Goal: Task Accomplishment & Management: Use online tool/utility

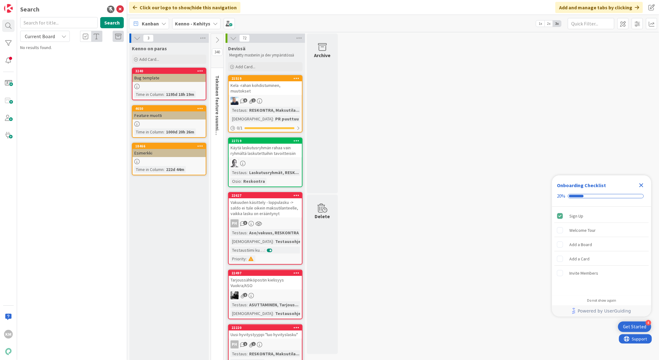
click at [190, 26] on b "Kenno - Kehitys" at bounding box center [192, 23] width 35 height 6
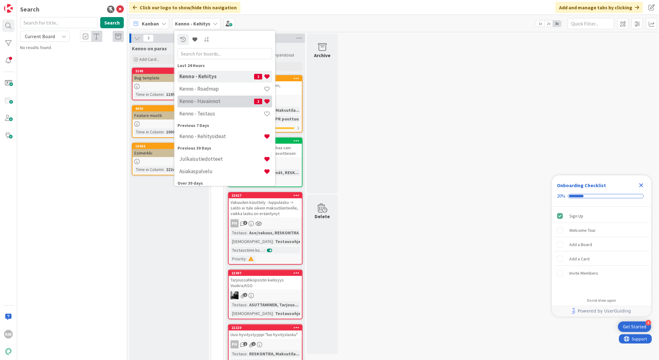
click at [208, 104] on h4 "Kenno - Havainnot" at bounding box center [216, 101] width 75 height 6
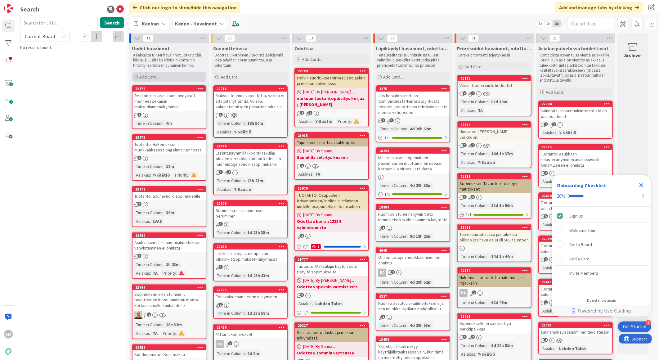
click at [165, 75] on div "Add Card..." at bounding box center [169, 76] width 74 height 9
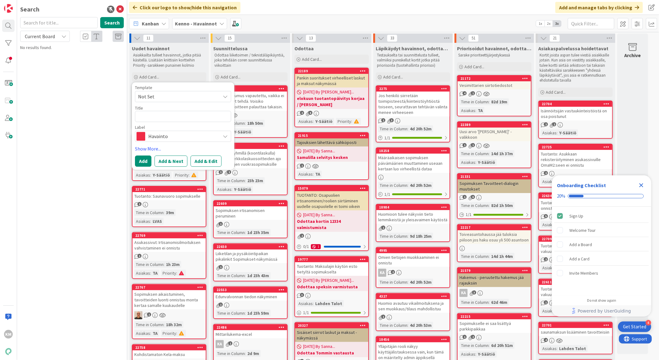
type textarea "x"
type textarea "Asunnon status"
click at [199, 160] on button "Add & Edit" at bounding box center [205, 160] width 31 height 11
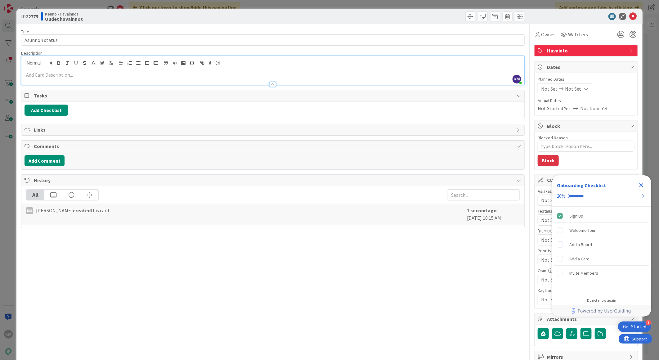
drag, startPoint x: 84, startPoint y: 65, endPoint x: 71, endPoint y: 61, distance: 13.1
drag, startPoint x: 71, startPoint y: 61, endPoint x: 42, endPoint y: 78, distance: 33.8
drag, startPoint x: 42, startPoint y: 78, endPoint x: 27, endPoint y: 76, distance: 15.4
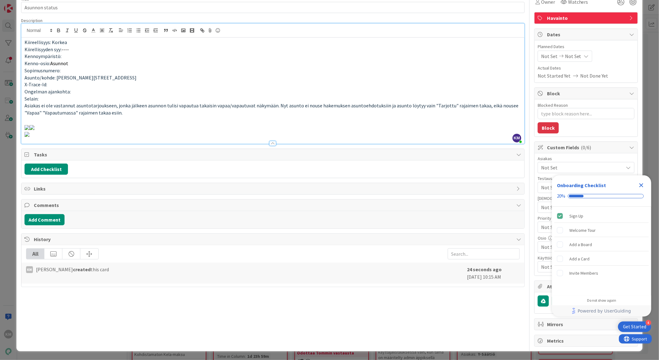
scroll to position [475, 0]
click at [60, 225] on button "Add Comment" at bounding box center [45, 219] width 40 height 11
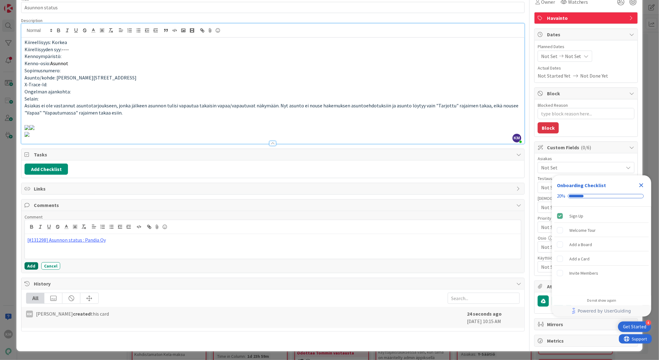
click at [29, 270] on button "Add" at bounding box center [32, 265] width 14 height 7
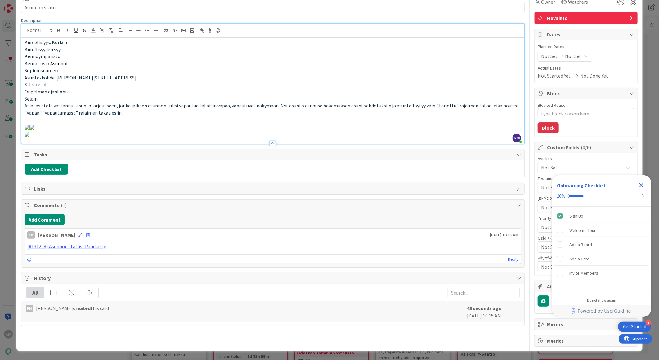
scroll to position [0, 0]
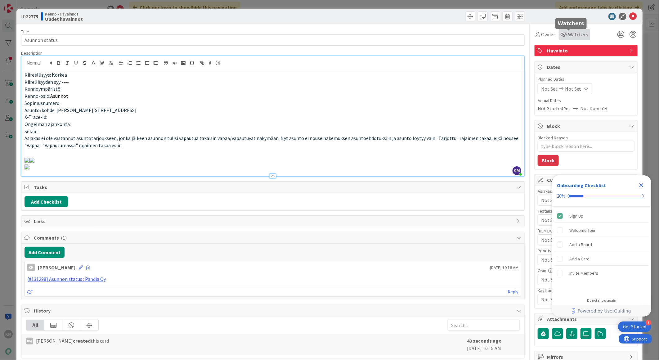
click at [574, 35] on span "Watchers" at bounding box center [578, 34] width 20 height 7
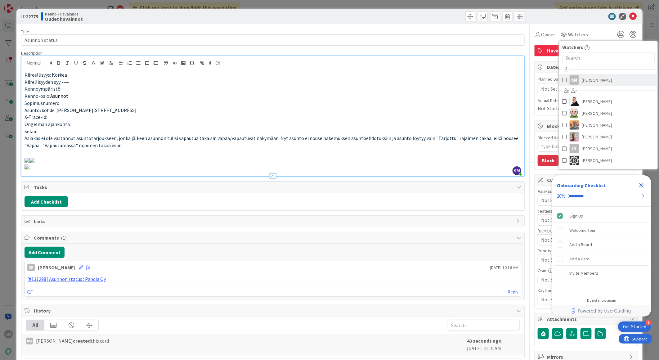
click at [582, 82] on span "Kaisa Moilanen" at bounding box center [597, 79] width 30 height 9
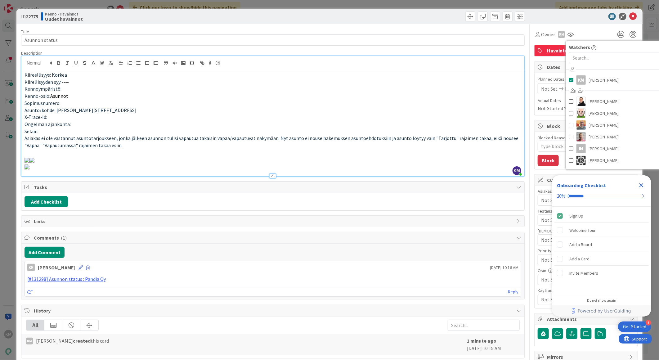
click at [590, 19] on div at bounding box center [583, 16] width 110 height 7
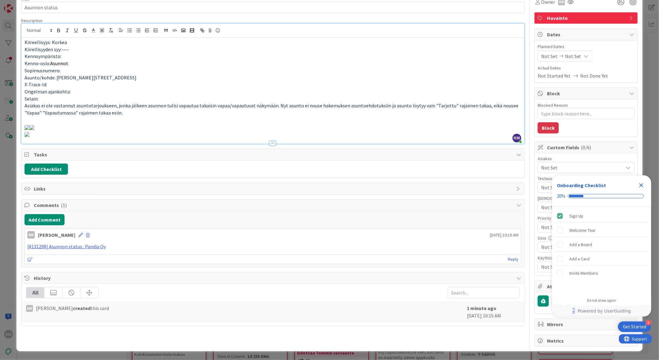
scroll to position [69, 0]
click at [641, 189] on div "Close Checklist" at bounding box center [641, 185] width 10 height 10
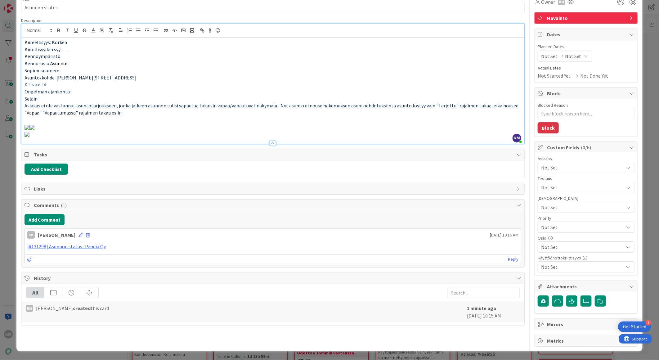
scroll to position [0, 0]
click at [593, 164] on span "Not Set" at bounding box center [582, 167] width 83 height 7
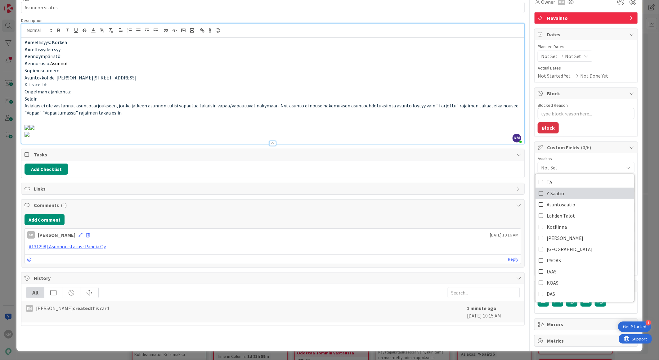
click at [581, 188] on link "Y-Säätiö" at bounding box center [584, 193] width 99 height 11
click at [580, 225] on div "Owner KM Watchers KM Kaisa Moilanen Ansu Nevalainen Antti Niemenpää Basse Nyber…" at bounding box center [586, 169] width 104 height 355
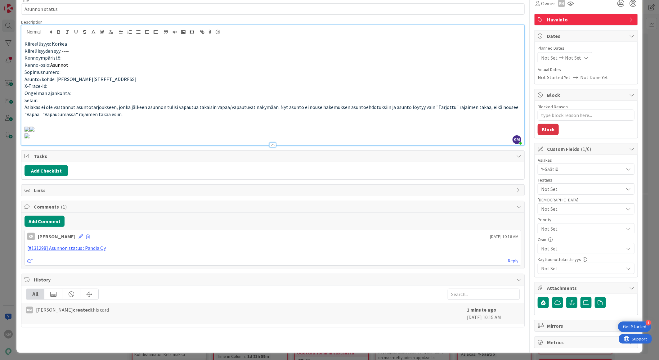
scroll to position [0, 0]
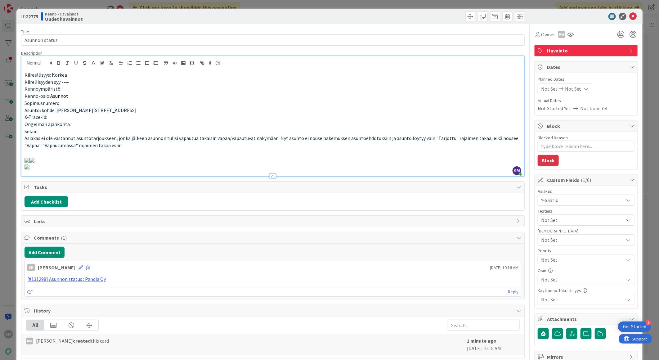
click at [34, 16] on b "22775" at bounding box center [32, 16] width 12 height 6
copy b "22775"
click at [629, 14] on icon at bounding box center [632, 16] width 7 height 7
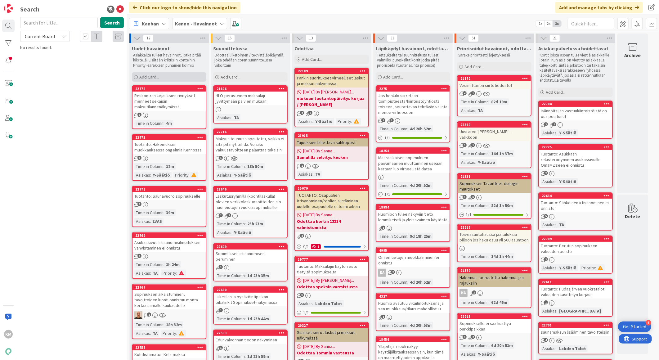
click at [153, 76] on span "Add Card..." at bounding box center [149, 77] width 20 height 6
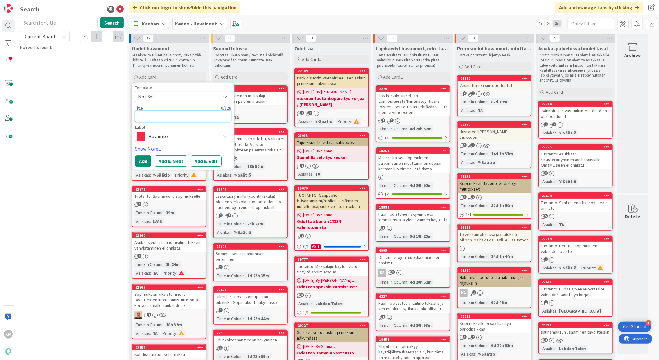
paste textarea "Kiireellisyys: Normaali Kiirellisyyden syy: Kennoympäristö: Kenno-osio: Reskont…"
type textarea "x"
type textarea "Kiireellisyys: Normaali Kiirellisyyden syy: Kennoympäristö: Kenno-osio: Reskont…"
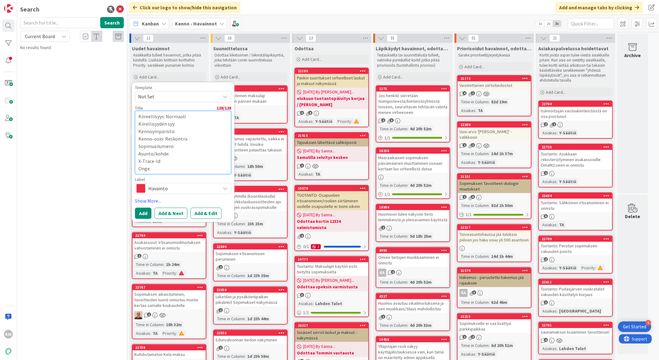
drag, startPoint x: 163, startPoint y: 168, endPoint x: 109, endPoint y: 74, distance: 109.1
click at [106, 72] on div "KM Search Search Current Board No results found. Click our logo to show/hide th…" at bounding box center [329, 180] width 659 height 360
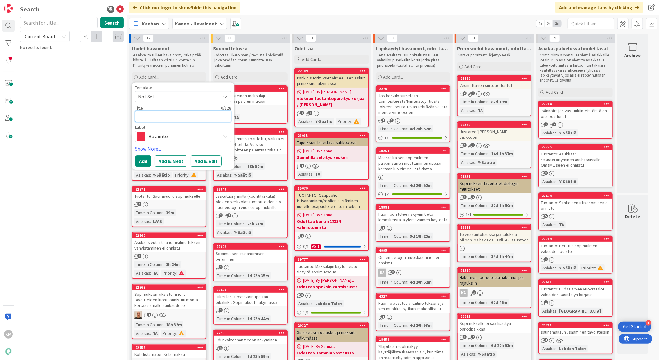
paste textarea "Reskontran kirjauksien rivitykset menneet sekaisin maksutilannenäkymässä"
type textarea "x"
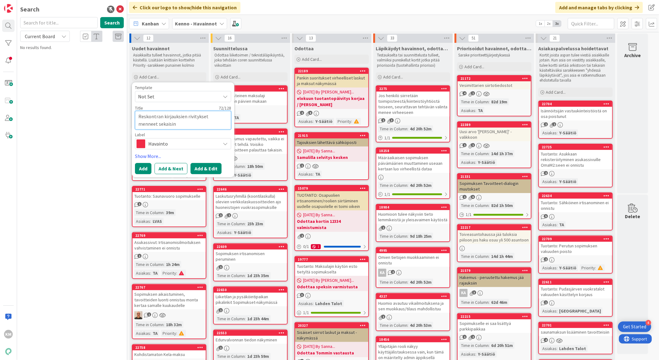
type textarea "Reskontran kirjauksien rivitykset menneet sekaisin maksutilannenäkymässä"
click at [197, 168] on button "Add & Edit" at bounding box center [205, 168] width 31 height 11
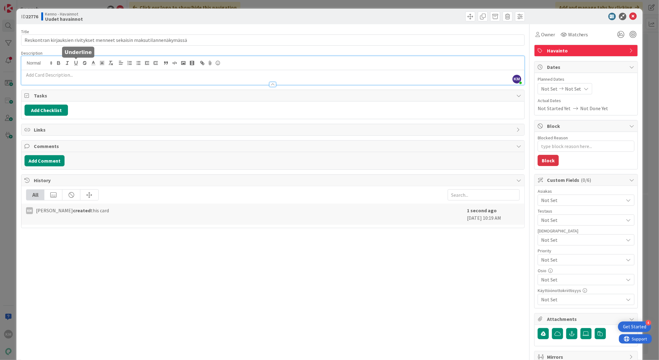
drag, startPoint x: 72, startPoint y: 63, endPoint x: 51, endPoint y: 79, distance: 26.2
drag, startPoint x: 51, startPoint y: 79, endPoint x: 39, endPoint y: 73, distance: 14.0
paste div
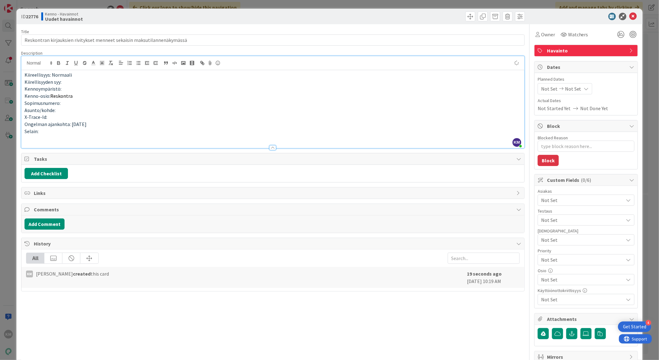
type textarea "x"
click at [74, 101] on p "Sopimusnumero:" at bounding box center [273, 103] width 497 height 7
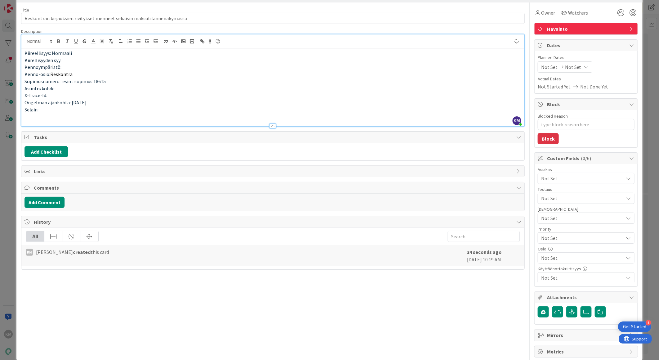
scroll to position [33, 0]
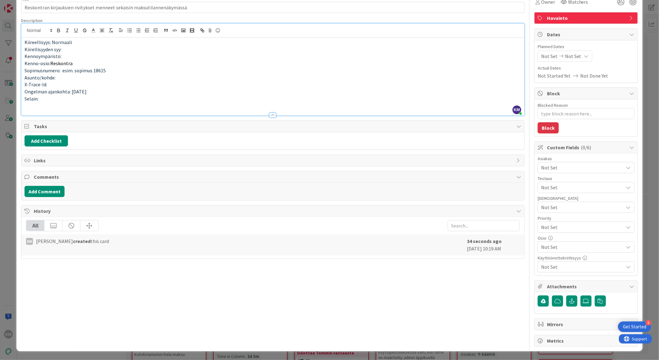
click at [52, 102] on p at bounding box center [273, 105] width 497 height 7
click at [246, 109] on img at bounding box center [248, 106] width 5 height 5
click at [72, 109] on span "Reskontran kirjauksien rivitykset menneet sekaisin maksutilannenäkymässä. Koske…" at bounding box center [138, 105] width 227 height 6
click at [49, 197] on button "Add Comment" at bounding box center [45, 191] width 40 height 11
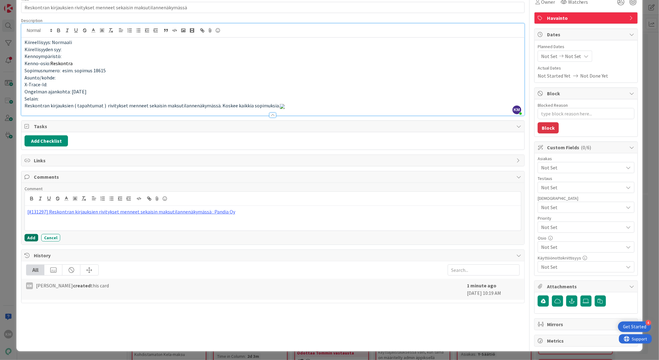
click at [31, 241] on button "Add" at bounding box center [32, 237] width 14 height 7
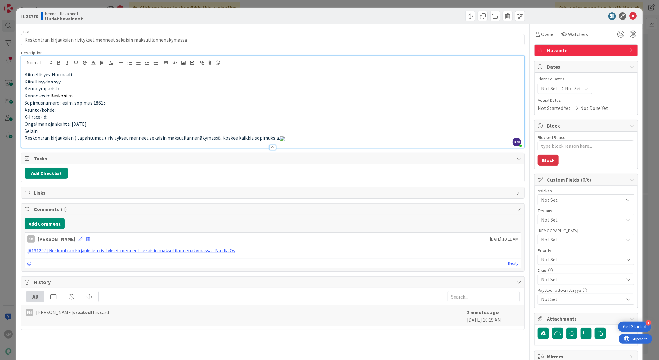
scroll to position [0, 0]
click at [578, 31] on span "Watchers" at bounding box center [578, 34] width 20 height 7
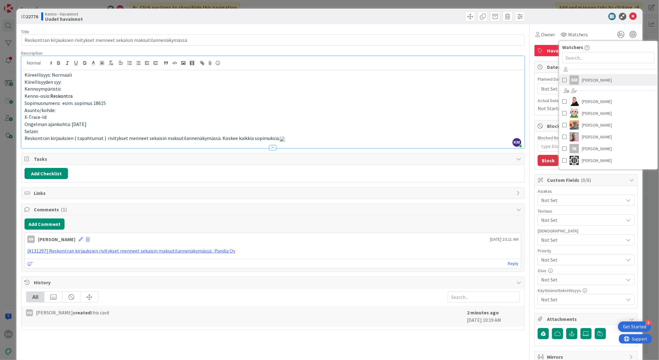
click at [582, 78] on span "Kaisa Moilanen" at bounding box center [597, 79] width 30 height 9
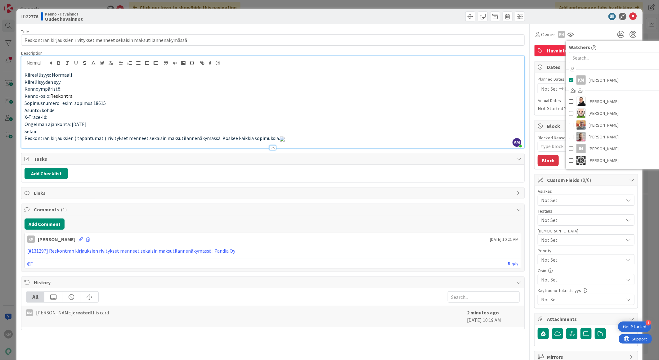
click at [581, 23] on div "ID 22776 Kenno - Havainnot Uudet havainnot" at bounding box center [329, 17] width 626 height 16
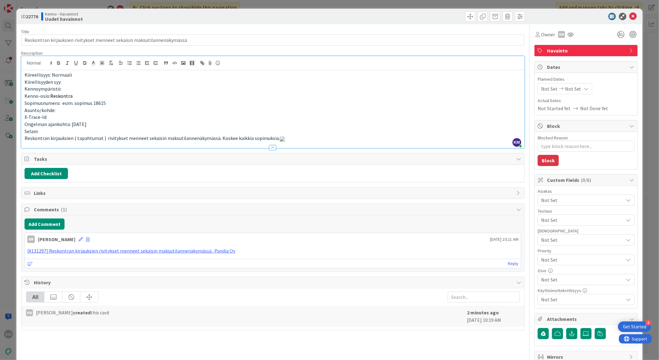
click at [559, 200] on span "Not Set" at bounding box center [582, 199] width 83 height 7
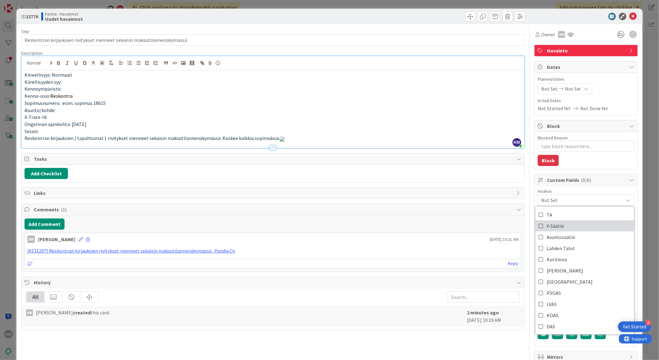
click at [556, 225] on span "Y-Säätiö" at bounding box center [555, 225] width 17 height 9
click at [488, 70] on div "Kiireellisyys: Normaali Kiirellisyyden syy: Kennoympäristö: Kenno-osio: Reskont…" at bounding box center [272, 109] width 503 height 78
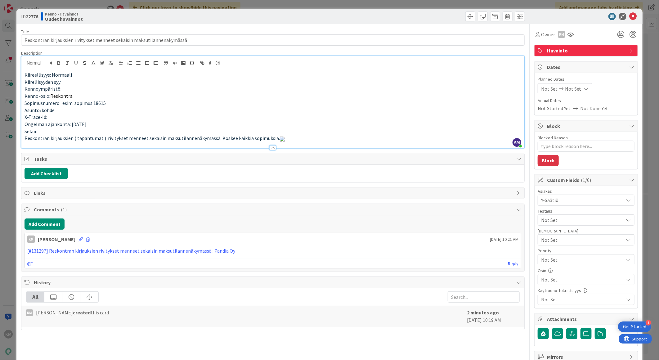
click at [36, 15] on b "22776" at bounding box center [32, 16] width 12 height 6
copy b "22776"
click at [629, 14] on icon at bounding box center [632, 16] width 7 height 7
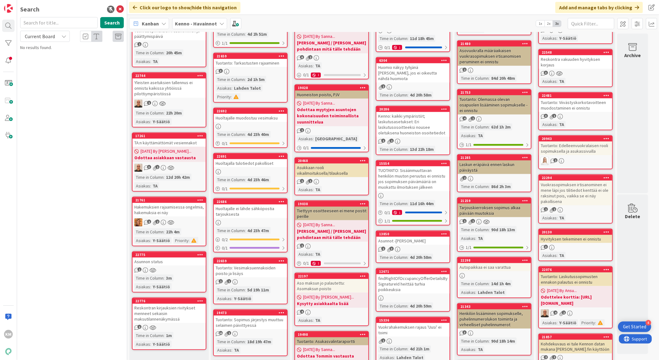
scroll to position [448, 0]
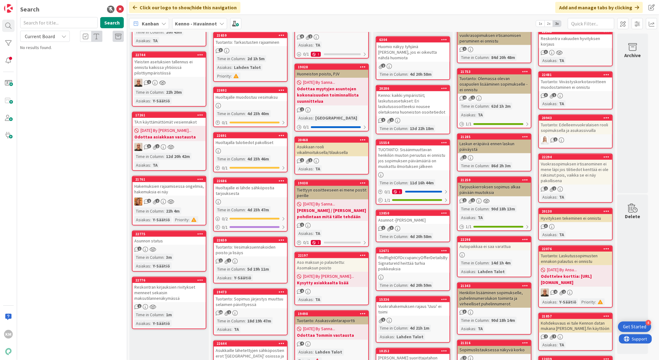
click at [171, 289] on div "Reskontran kirjauksien rivitykset menneet sekaisin maksutilannenäkymässä" at bounding box center [168, 292] width 73 height 19
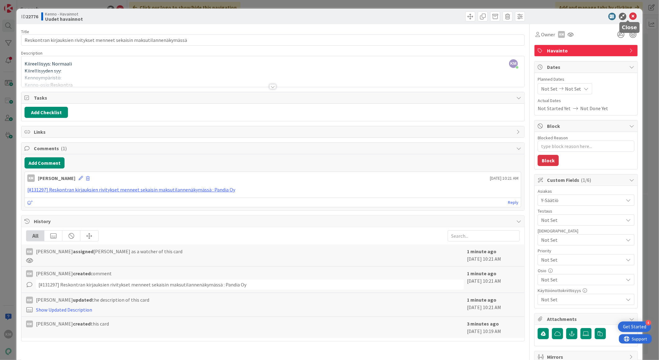
click at [629, 16] on icon at bounding box center [632, 16] width 7 height 7
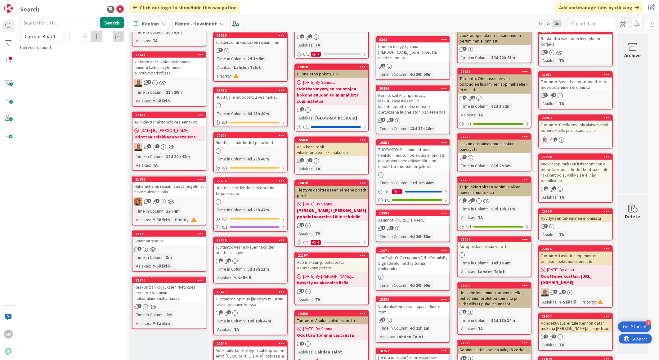
click at [165, 296] on link "22776 Reskontran kirjauksien rivitykset menneet sekaisin maksutilannenäkymässä …" at bounding box center [169, 303] width 74 height 52
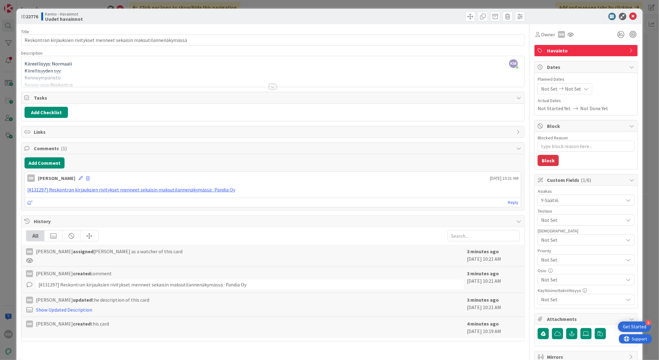
click at [270, 88] on div at bounding box center [272, 86] width 7 height 5
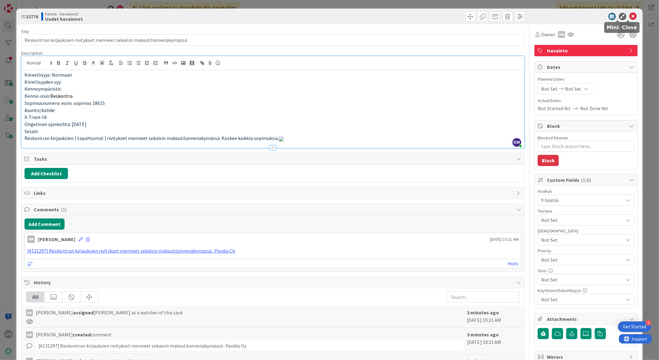
click at [629, 13] on icon at bounding box center [632, 16] width 7 height 7
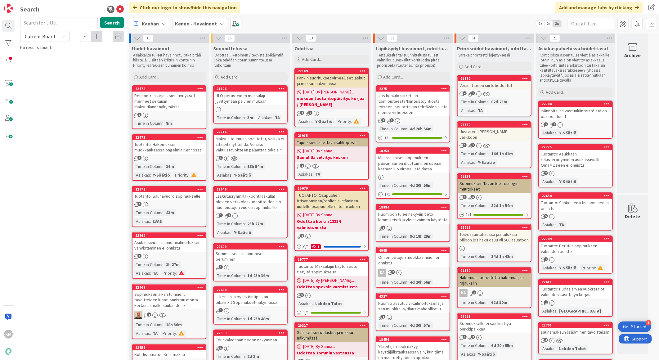
click at [176, 104] on div "Reskontran kirjauksien rivitykset menneet sekaisin maksutilannenäkymässä" at bounding box center [168, 101] width 73 height 19
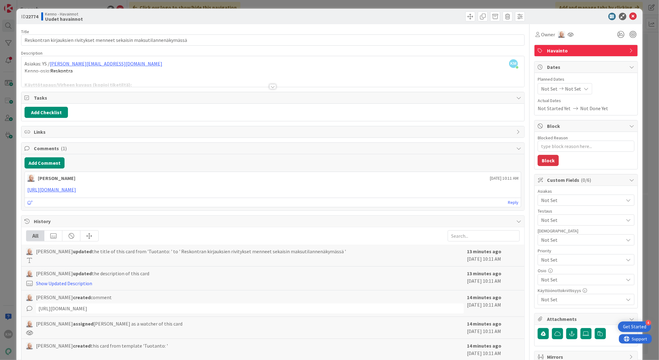
click at [574, 200] on span "Not Set" at bounding box center [582, 199] width 83 height 7
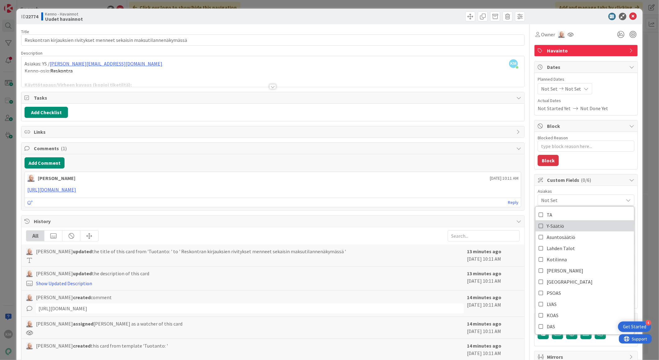
click at [563, 221] on link "Y-Säätiö" at bounding box center [584, 225] width 99 height 11
type textarea "x"
click at [364, 243] on div "All Nicklas Granroth updated the title of this card from 'Tuotanto: ' to ' Resk…" at bounding box center [272, 295] width 503 height 136
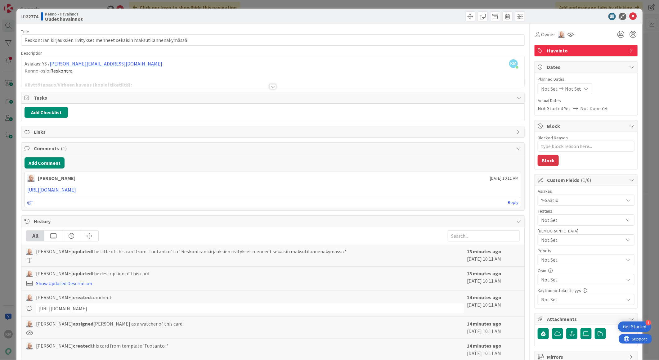
click at [269, 88] on div at bounding box center [272, 86] width 7 height 5
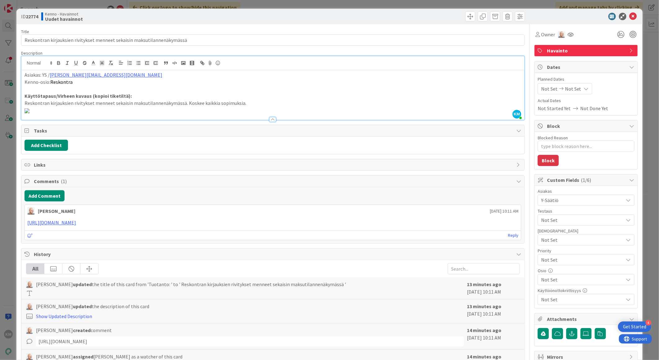
click at [106, 84] on p "Kenno-osio: Reskontra" at bounding box center [273, 81] width 497 height 7
click at [248, 101] on p "Reskontran kirjauksien rivitykset menneet sekaisin maksutilannenäkymässä. Koske…" at bounding box center [273, 103] width 497 height 7
click at [35, 15] on b "22774" at bounding box center [32, 16] width 12 height 6
copy b "22774"
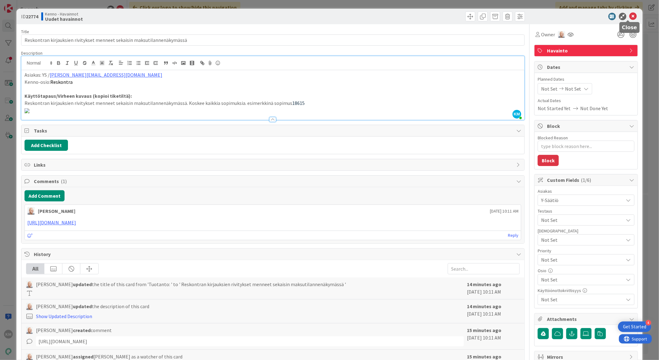
click at [630, 17] on icon at bounding box center [632, 16] width 7 height 7
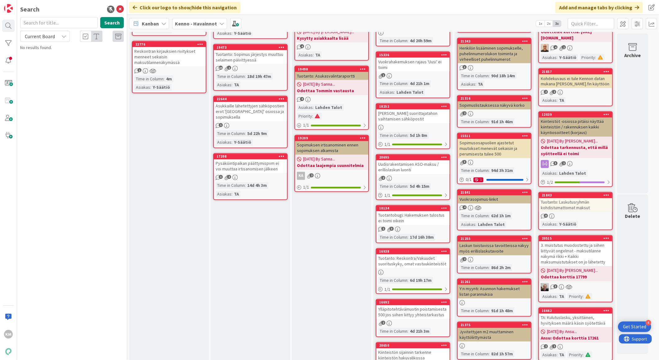
scroll to position [689, 0]
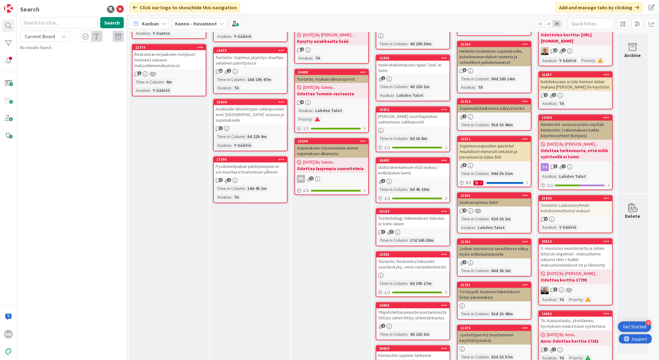
click at [173, 57] on div "Reskontran kirjauksien rivitykset menneet sekaisin maksutilannenäkymässä" at bounding box center [168, 59] width 73 height 19
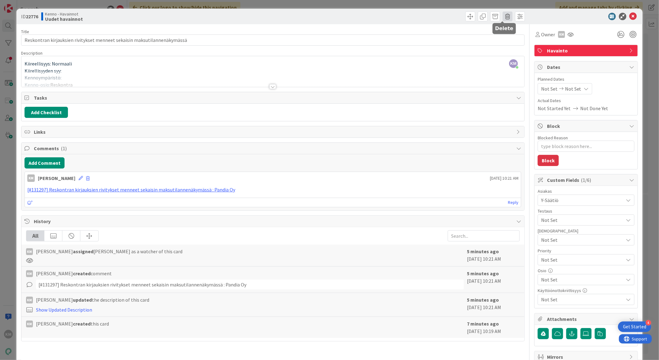
click at [502, 18] on span at bounding box center [507, 16] width 10 height 10
click at [511, 47] on button "Delete" at bounding box center [517, 45] width 23 height 11
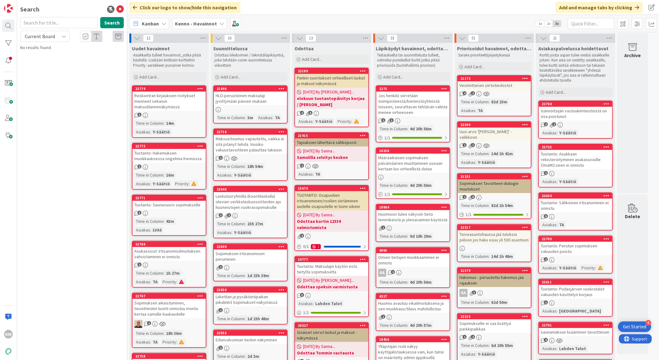
click at [159, 99] on div "Reskontran kirjauksien rivitykset menneet sekaisin maksutilannenäkymässä" at bounding box center [168, 101] width 73 height 19
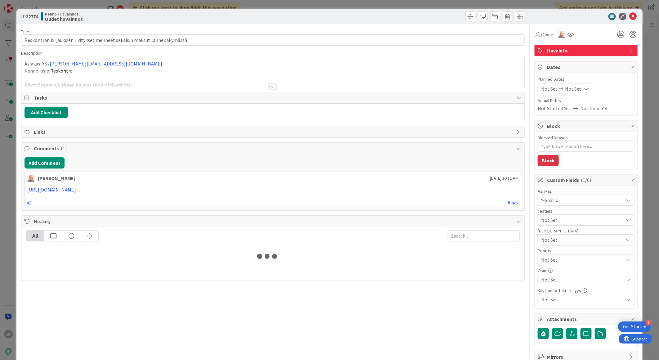
type textarea "x"
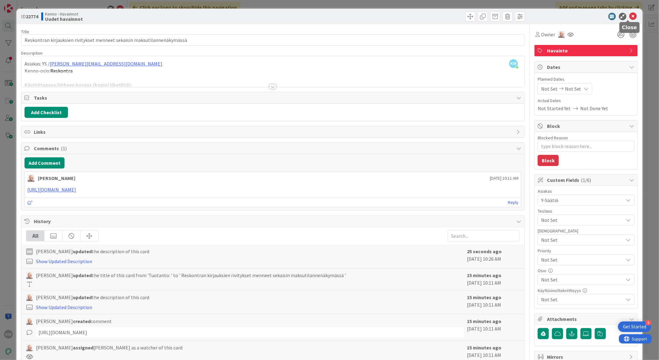
click at [630, 16] on icon at bounding box center [632, 16] width 7 height 7
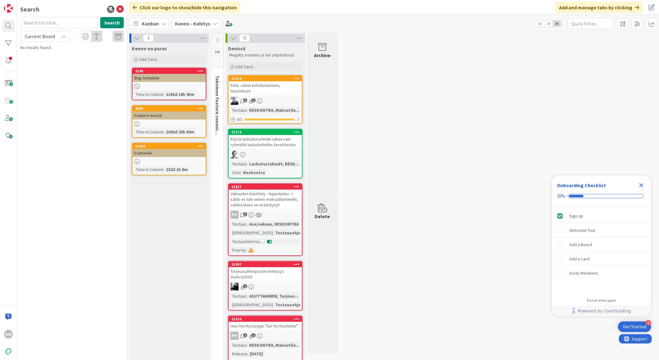
click at [210, 23] on div "Kenno - Kehitys" at bounding box center [196, 23] width 48 height 11
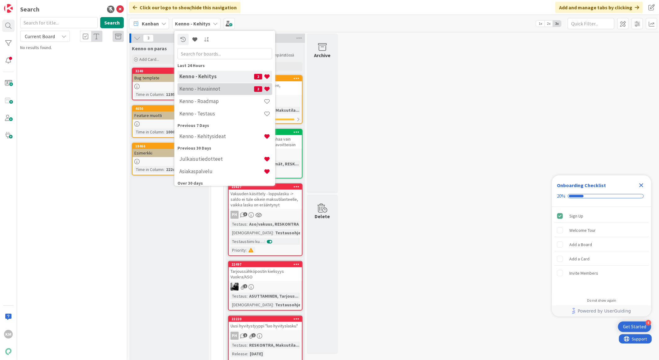
click at [211, 86] on h4 "Kenno - Havainnot" at bounding box center [216, 89] width 75 height 6
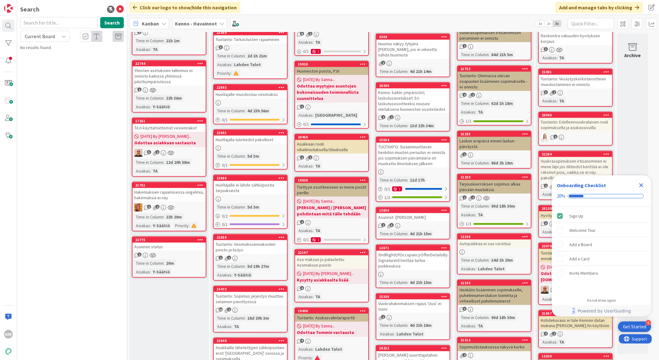
scroll to position [554, 0]
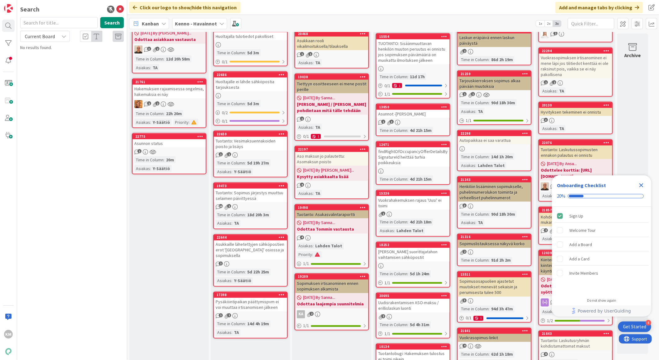
click at [186, 87] on div "Hakemuksien rajaamisessa ongelmia, hakemuksia ei näy" at bounding box center [168, 92] width 73 height 14
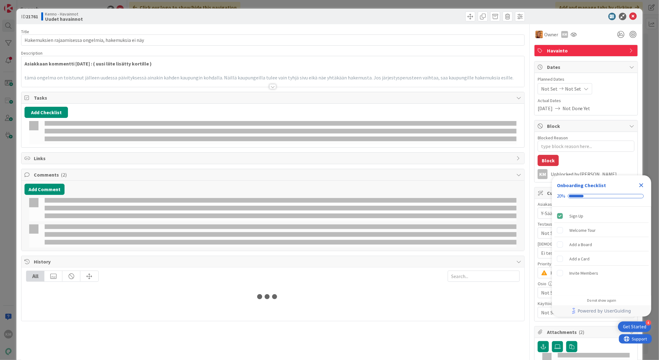
type textarea "x"
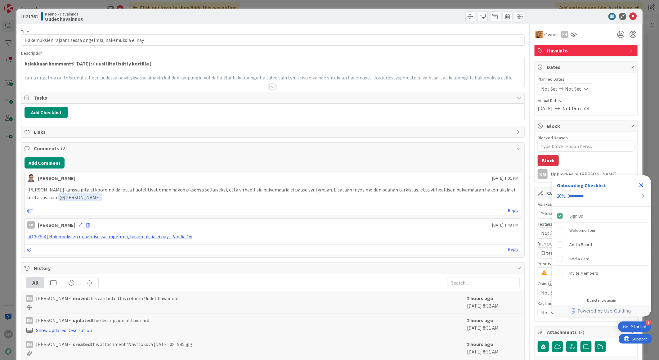
click at [35, 20] on span "ID 21761" at bounding box center [29, 16] width 17 height 7
copy b "21761"
click at [631, 19] on icon at bounding box center [632, 16] width 7 height 7
